Goal: Task Accomplishment & Management: Use online tool/utility

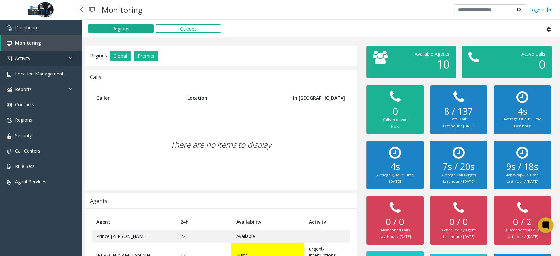
click at [40, 60] on link "Activity" at bounding box center [41, 58] width 82 height 15
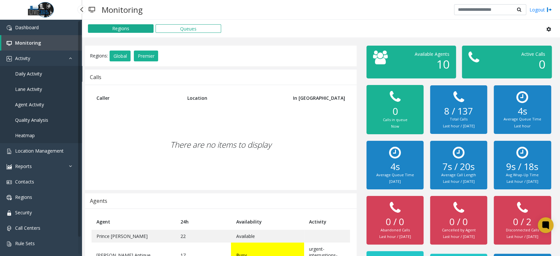
click at [38, 72] on span "Daily Activity" at bounding box center [28, 74] width 27 height 6
click at [49, 74] on link "Daily Activity" at bounding box center [41, 73] width 82 height 15
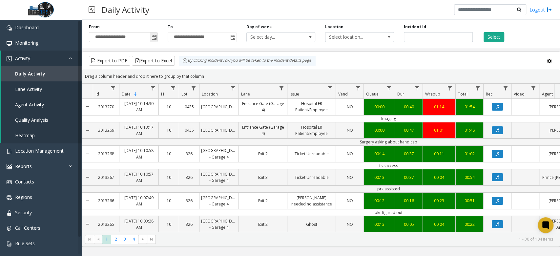
click at [155, 33] on span "Toggle popup" at bounding box center [153, 37] width 7 height 10
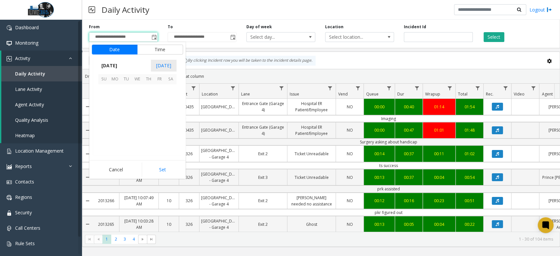
scroll to position [117809, 0]
click at [148, 102] on span "9" at bounding box center [148, 100] width 11 height 11
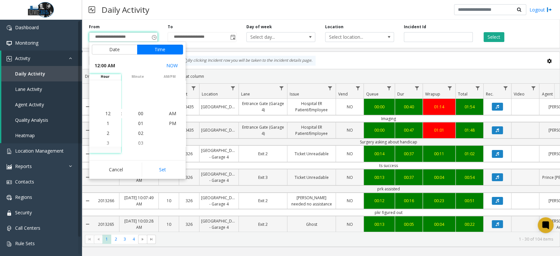
click at [167, 172] on button "Set" at bounding box center [162, 169] width 41 height 14
type input "**********"
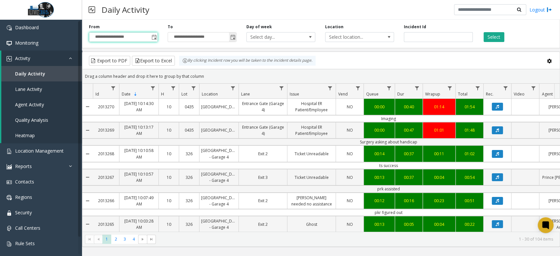
click at [236, 38] on span "Toggle popup" at bounding box center [232, 37] width 7 height 10
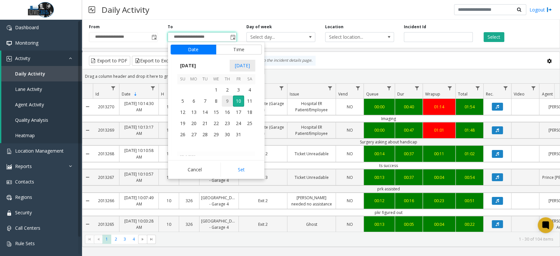
scroll to position [10, 0]
click at [229, 103] on span "9" at bounding box center [227, 100] width 11 height 11
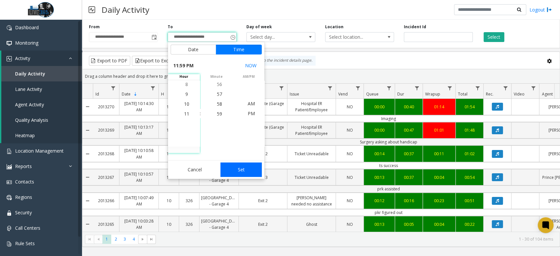
click at [244, 172] on button "Set" at bounding box center [240, 169] width 41 height 14
type input "**********"
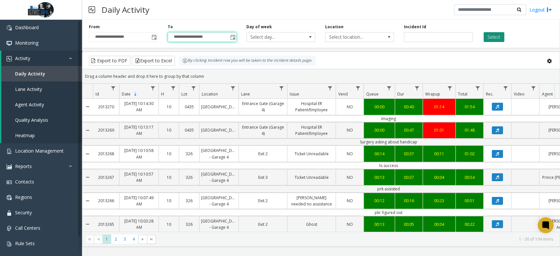
click at [491, 35] on button "Select" at bounding box center [494, 37] width 21 height 10
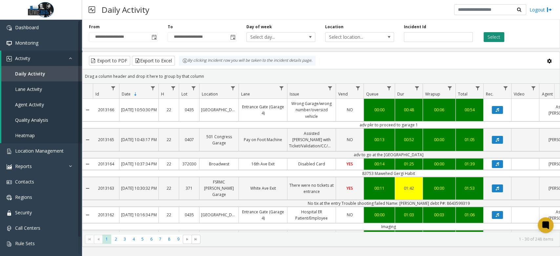
click at [493, 38] on button "Select" at bounding box center [494, 37] width 21 height 10
click at [161, 61] on button "Export to Excel" at bounding box center [153, 61] width 43 height 10
click at [35, 40] on span "Monitoring" at bounding box center [26, 43] width 23 height 6
